Goal: Information Seeking & Learning: Learn about a topic

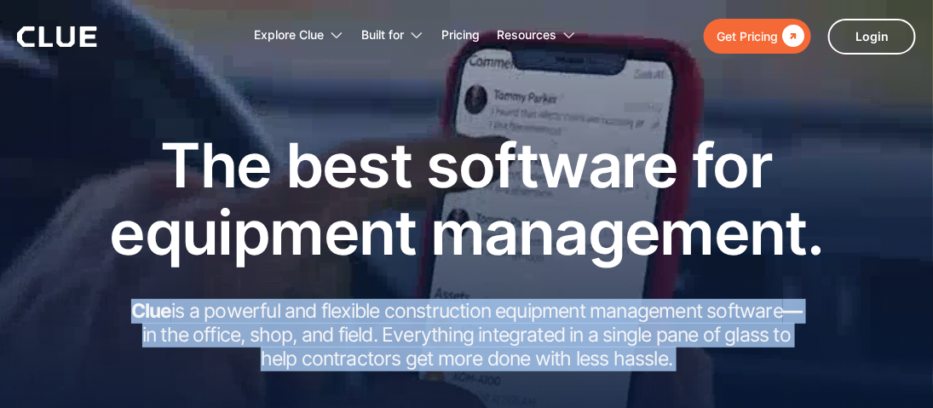
drag, startPoint x: 124, startPoint y: 308, endPoint x: 628, endPoint y: 353, distance: 505.4
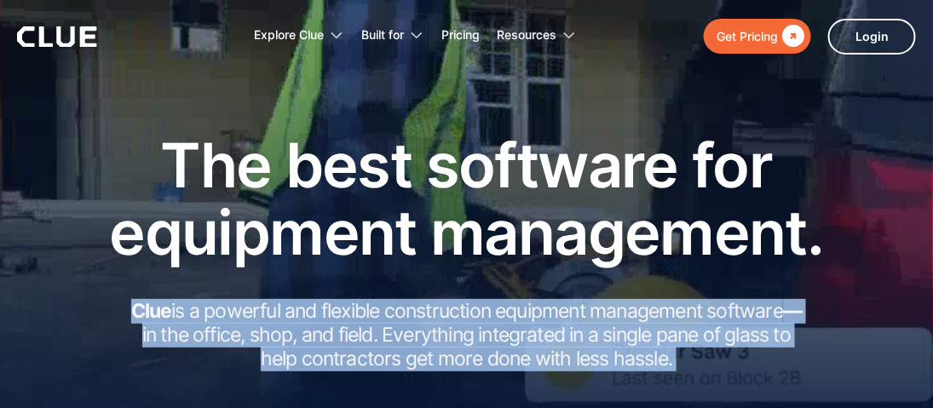
click at [46, 188] on div "The best software for equipment management. Clue is a powerful and flexible con…" at bounding box center [466, 319] width 933 height 376
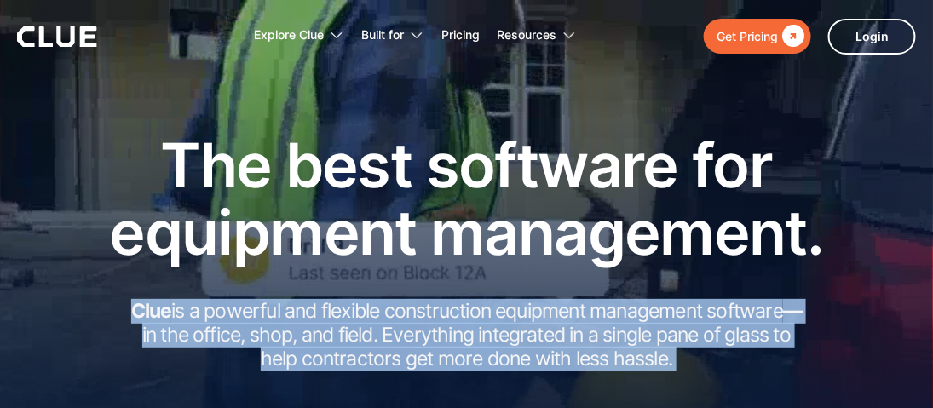
copy body "Clue is a powerful and flexible construction equipment management software — in…"
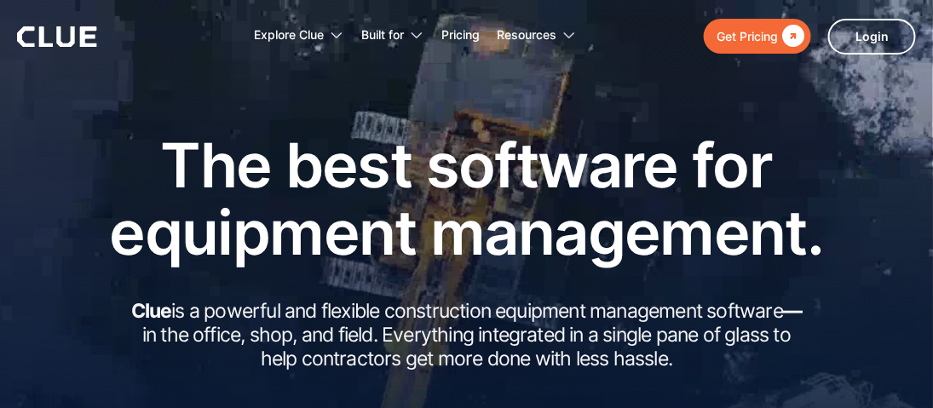
click at [347, 158] on h1 "The best software for equipment management." at bounding box center [466, 198] width 767 height 135
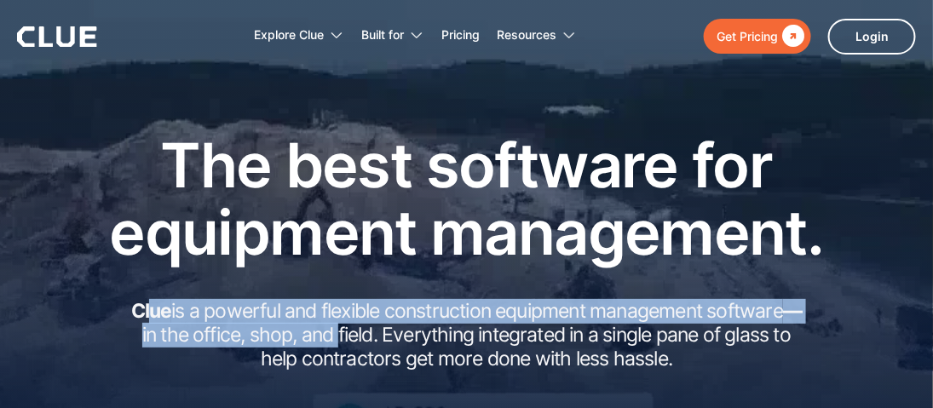
drag, startPoint x: 181, startPoint y: 317, endPoint x: 326, endPoint y: 325, distance: 145.9
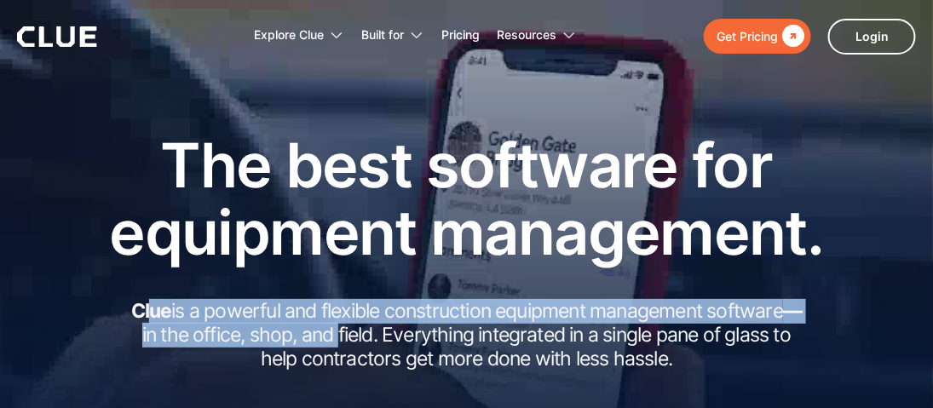
click at [330, 325] on h2 "Clue is a powerful and flexible construction equipment management software — in…" at bounding box center [466, 335] width 681 height 71
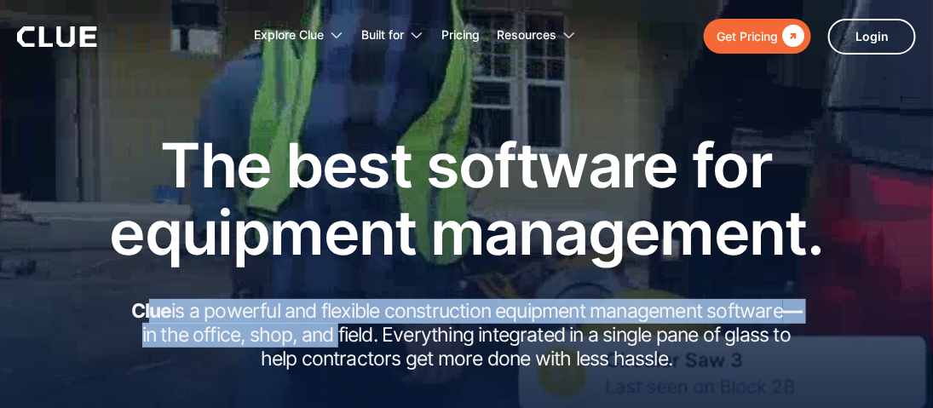
drag, startPoint x: 669, startPoint y: 361, endPoint x: 131, endPoint y: 309, distance: 540.0
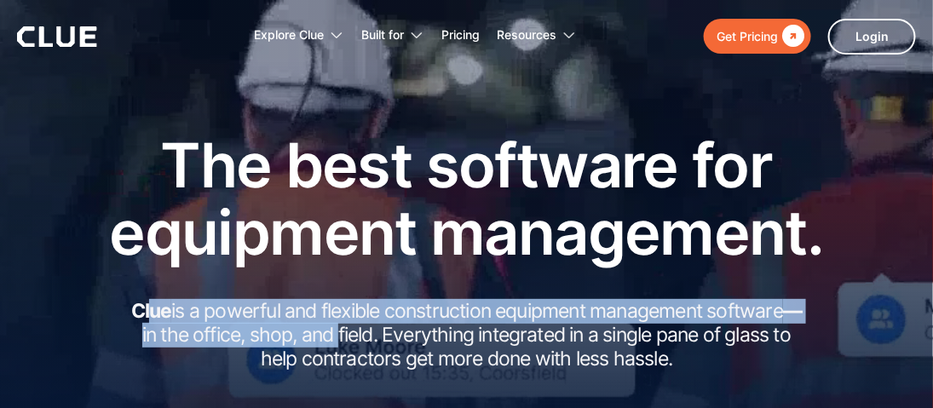
click at [131, 309] on h2 "Clue is a powerful and flexible construction equipment management software — in…" at bounding box center [466, 335] width 681 height 71
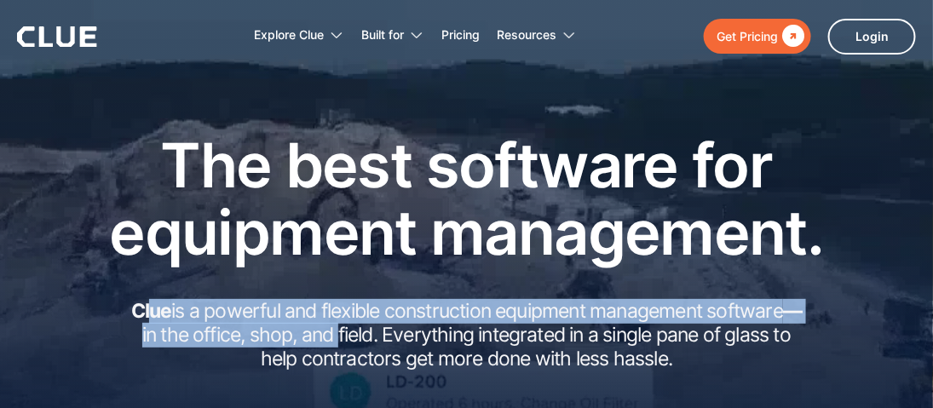
copy h2 "Clue is a powerful and flexible construction equipment management software — in…"
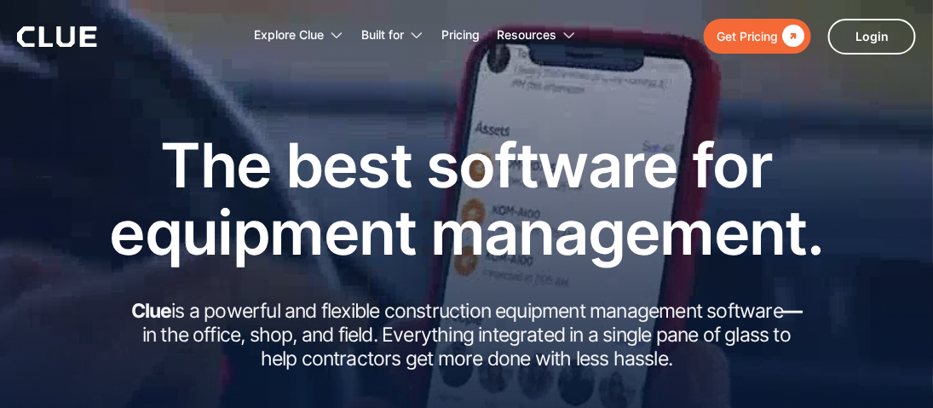
drag, startPoint x: 55, startPoint y: 197, endPoint x: 191, endPoint y: 261, distance: 149.8
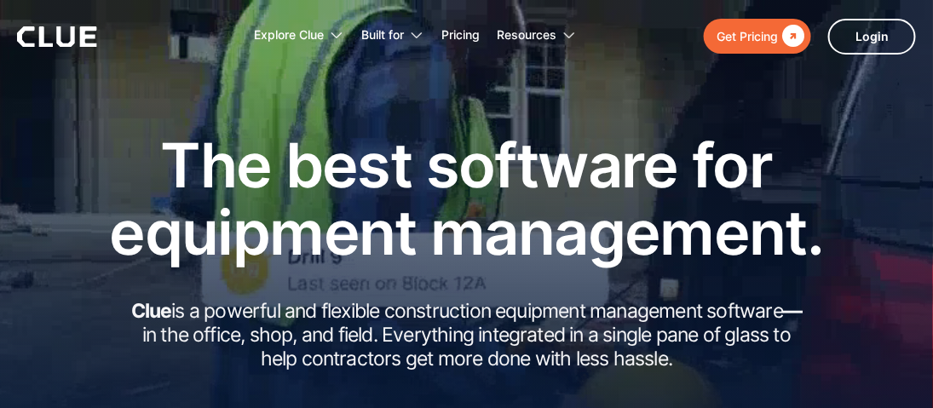
click at [59, 198] on div "The best software for equipment management. Clue is a powerful and flexible con…" at bounding box center [466, 319] width 933 height 376
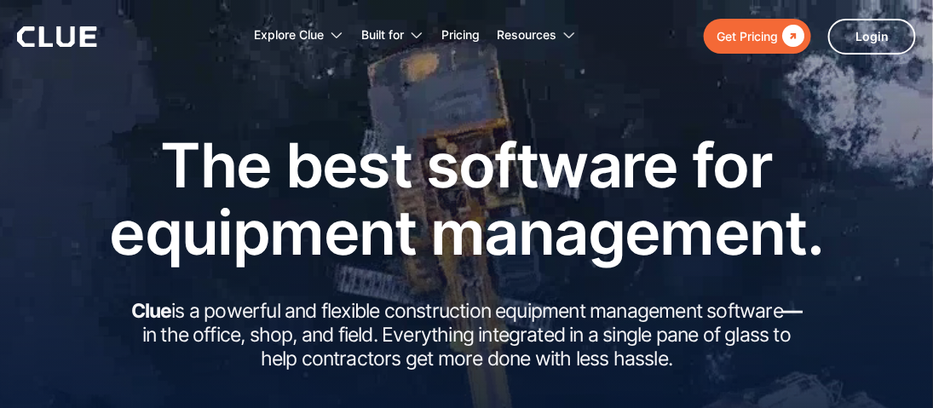
click at [193, 305] on h2 "Clue is a powerful and flexible construction equipment management software — in…" at bounding box center [466, 335] width 681 height 71
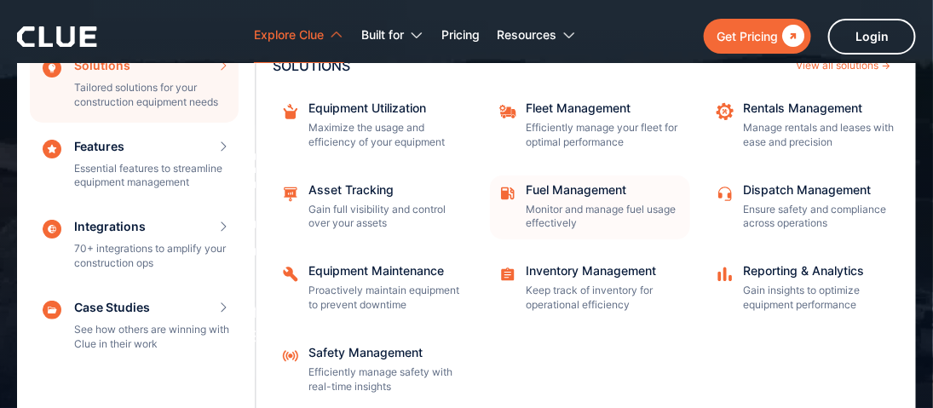
scroll to position [55, 0]
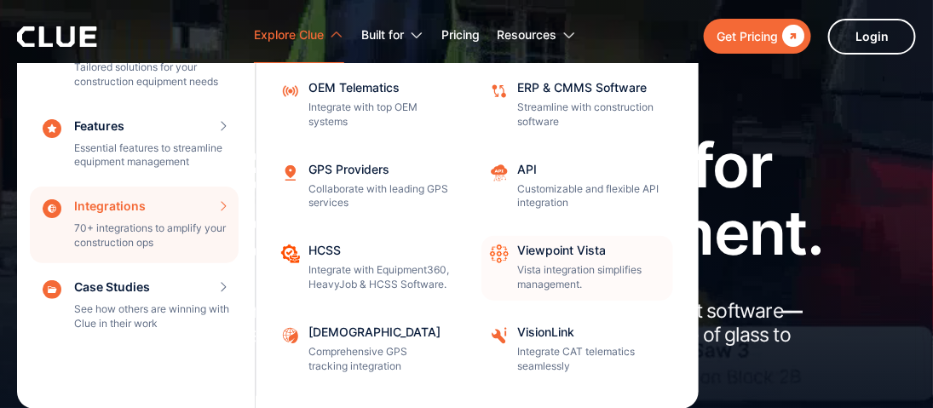
click at [561, 249] on div "Viewpoint Vista" at bounding box center [589, 250] width 145 height 12
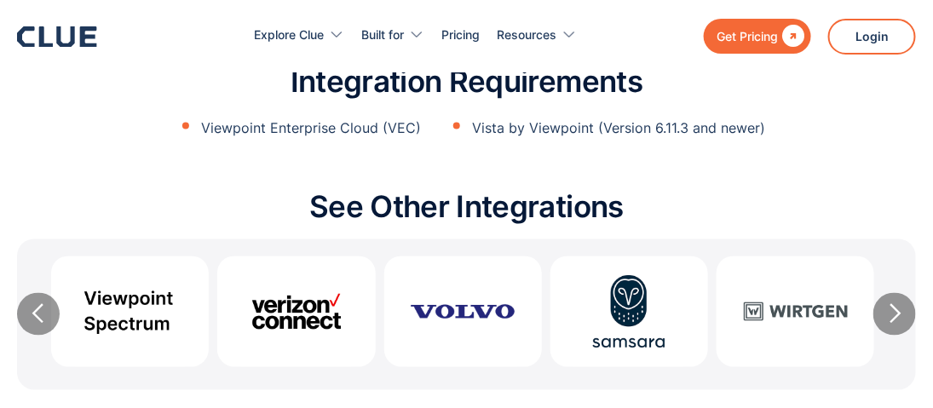
scroll to position [2453, 0]
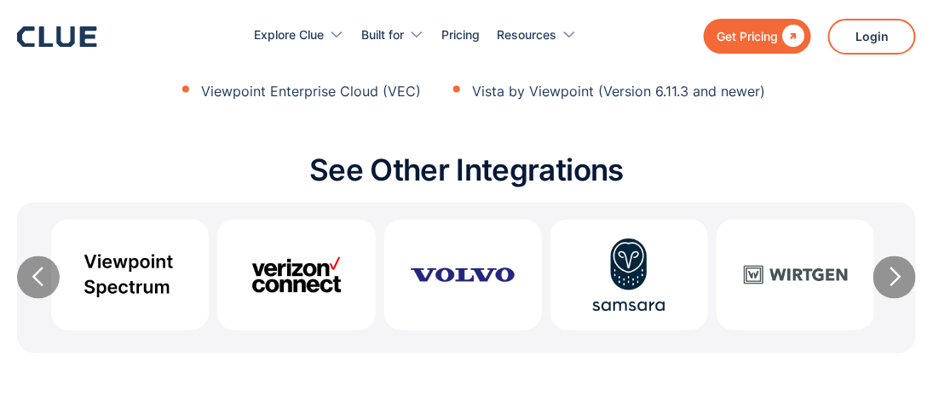
click at [338, 102] on p "Viewpoint Enterprise Cloud (VEC)" at bounding box center [312, 91] width 220 height 21
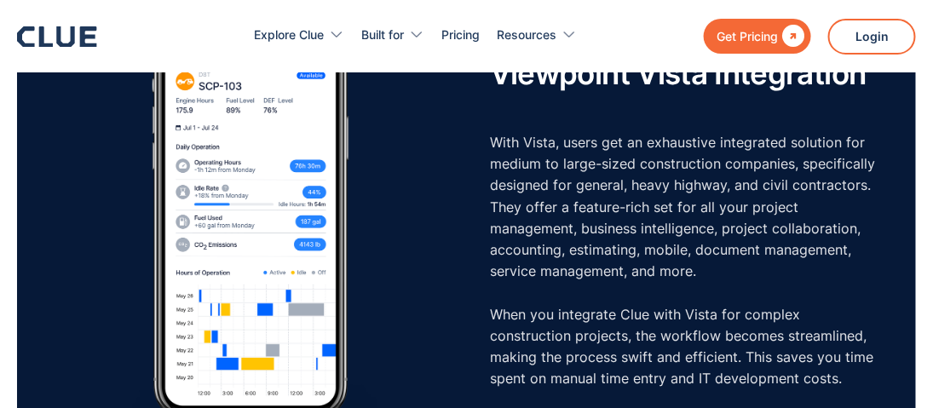
scroll to position [1032, 0]
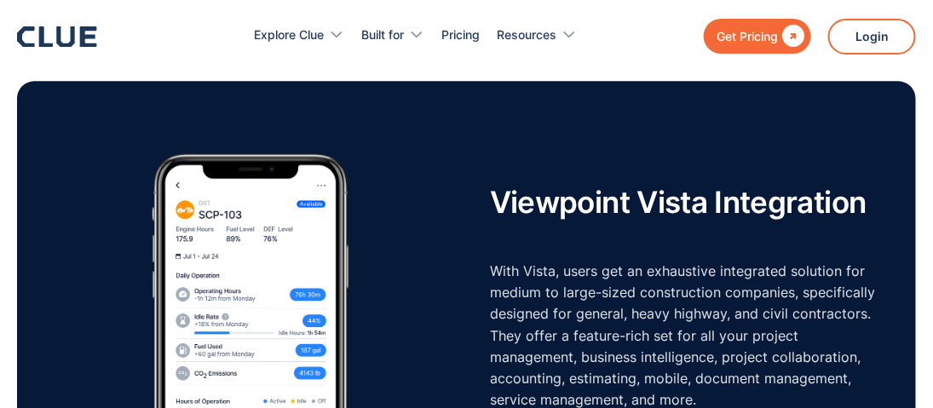
click at [87, 69] on div "Get Pricing  Explore Clue Solutions Tailored solutions for your construction e…" at bounding box center [466, 36] width 899 height 72
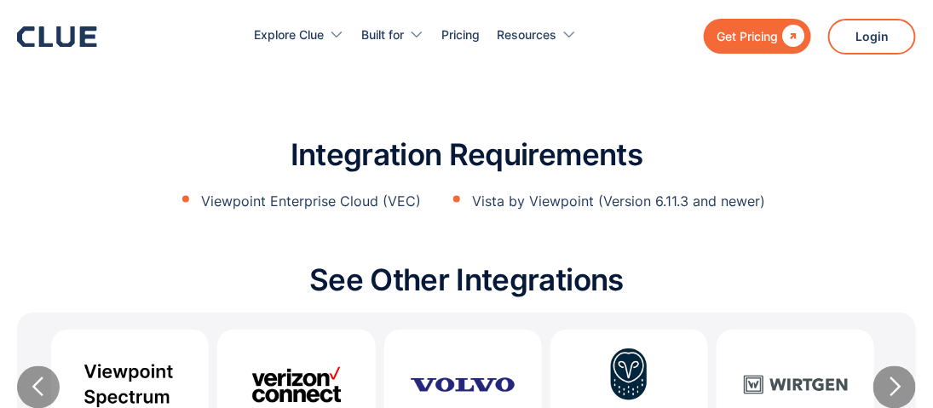
scroll to position [2323, 0]
